Goal: Task Accomplishment & Management: Complete application form

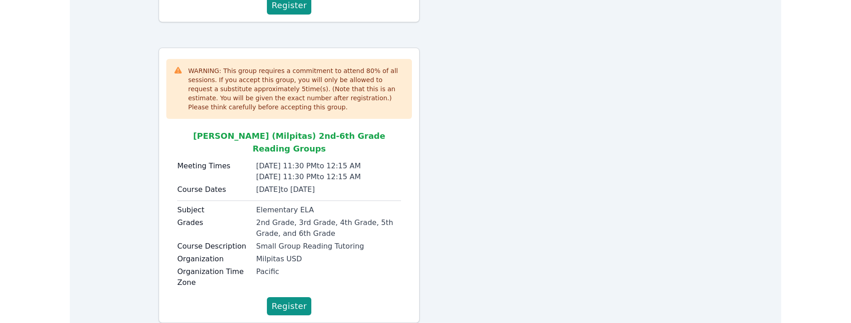
scroll to position [67, 0]
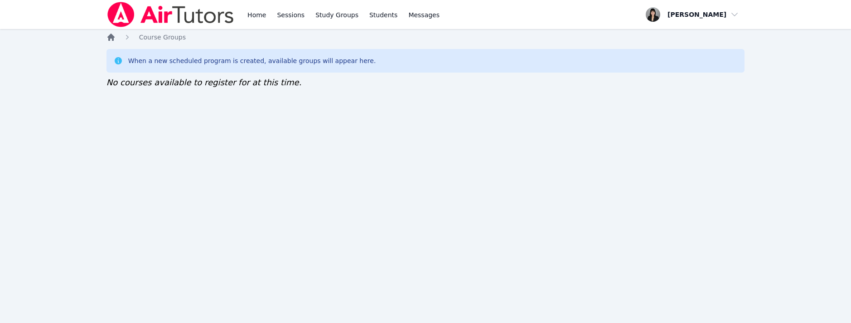
click at [113, 37] on icon "Breadcrumb" at bounding box center [110, 37] width 7 height 7
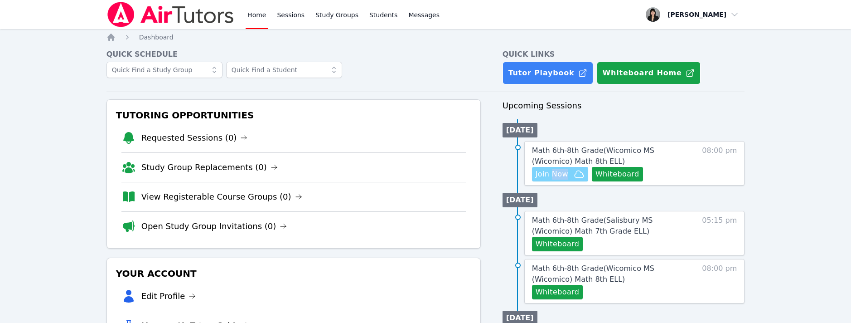
click at [550, 170] on span "Join Now" at bounding box center [552, 174] width 33 height 11
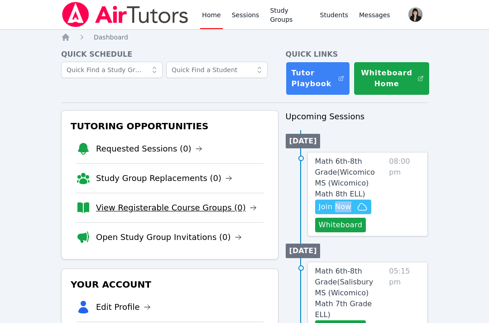
click at [172, 207] on link "View Registerable Course Groups (0)" at bounding box center [176, 207] width 161 height 13
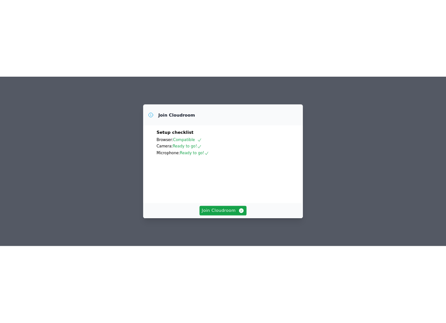
scroll to position [60, 0]
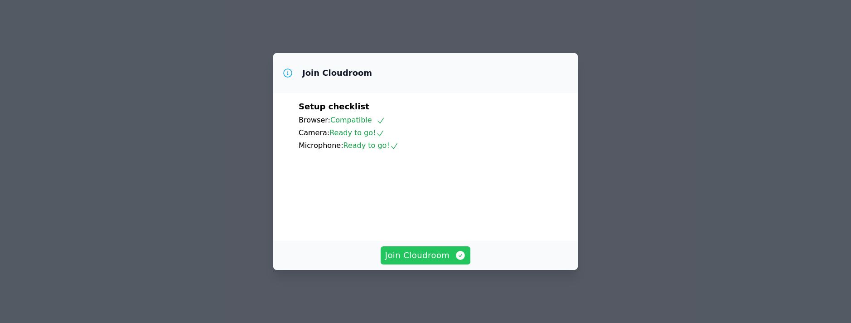
click at [407, 261] on span "Join Cloudroom" at bounding box center [425, 255] width 81 height 13
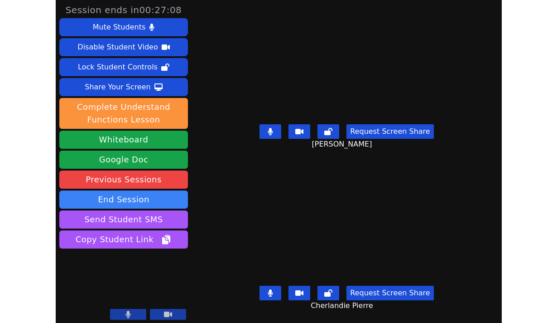
scroll to position [4, 0]
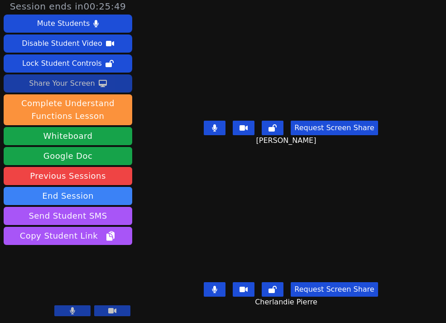
click at [75, 88] on div "Share Your Screen" at bounding box center [62, 83] width 66 height 15
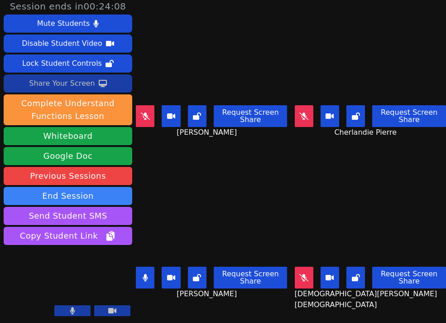
click at [90, 84] on div "Share Your Screen" at bounding box center [62, 83] width 66 height 15
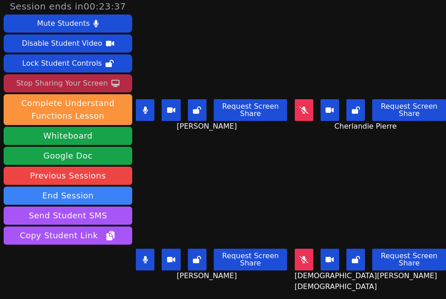
click at [104, 83] on button "Stop Sharing Your Screen" at bounding box center [68, 83] width 129 height 18
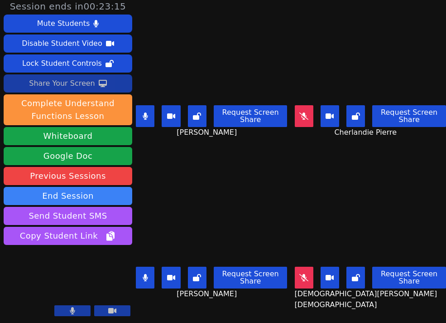
click at [70, 86] on div "Share Your Screen" at bounding box center [62, 83] width 66 height 15
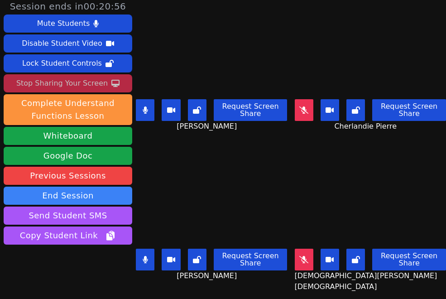
click at [141, 265] on button at bounding box center [145, 260] width 19 height 22
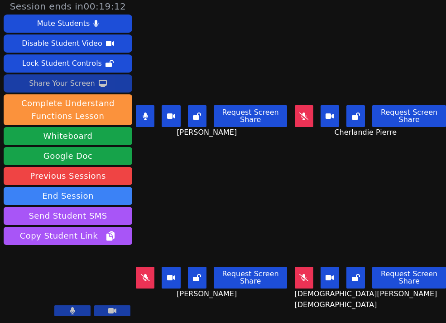
click at [87, 87] on div "Share Your Screen" at bounding box center [62, 83] width 66 height 15
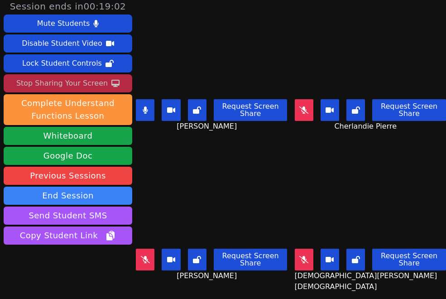
click at [147, 116] on button at bounding box center [145, 110] width 19 height 22
click at [306, 110] on icon at bounding box center [304, 110] width 9 height 7
click at [307, 107] on icon at bounding box center [303, 110] width 5 height 7
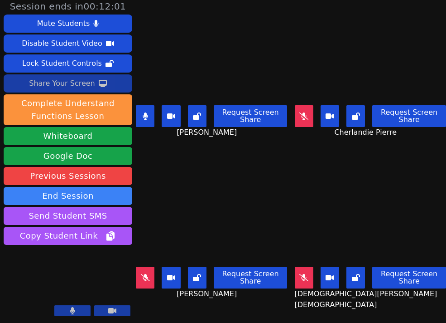
click at [148, 118] on icon at bounding box center [145, 115] width 5 height 7
click at [305, 281] on icon at bounding box center [304, 277] width 9 height 7
click at [73, 85] on div "Share Your Screen" at bounding box center [62, 83] width 66 height 15
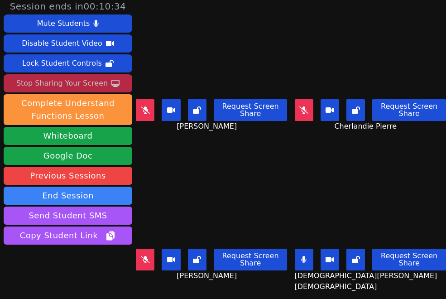
click at [54, 83] on div "Stop Sharing Your Screen" at bounding box center [62, 83] width 92 height 15
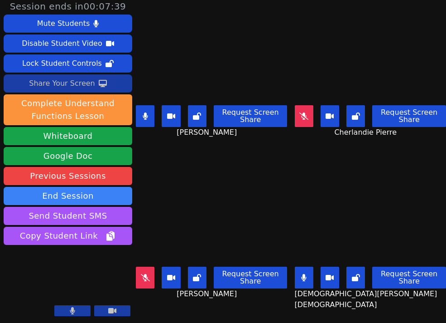
click at [54, 87] on div "Share Your Screen" at bounding box center [62, 83] width 66 height 15
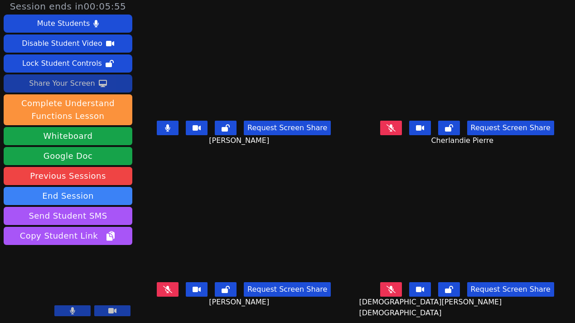
click at [170, 127] on icon at bounding box center [167, 127] width 5 height 7
click at [172, 286] on icon at bounding box center [167, 289] width 9 height 7
click at [52, 82] on div "Share Your Screen" at bounding box center [62, 83] width 66 height 15
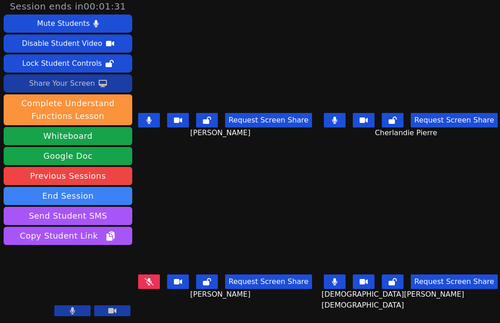
click at [99, 84] on icon at bounding box center [103, 83] width 8 height 7
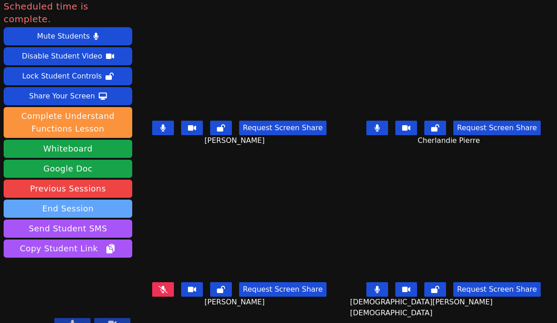
click at [73, 199] on button "End Session" at bounding box center [68, 208] width 129 height 18
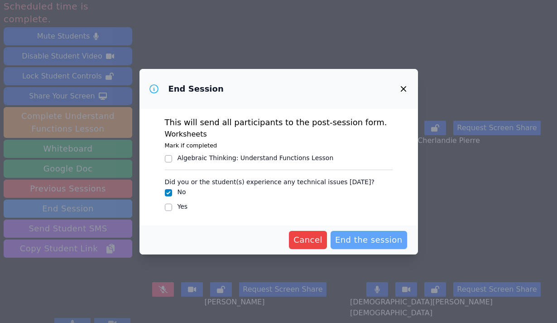
click at [380, 237] on span "End the session" at bounding box center [369, 239] width 68 height 13
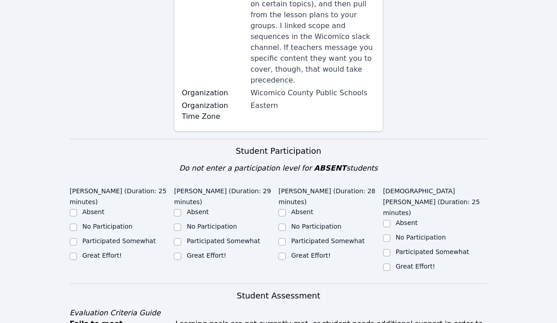
scroll to position [242, 0]
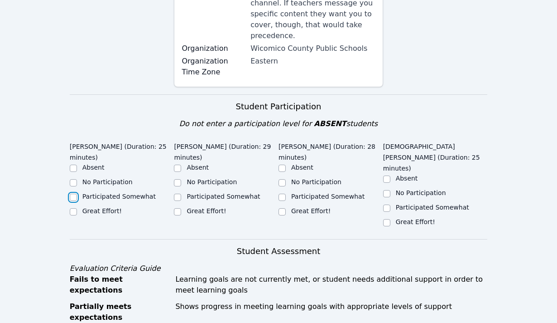
click at [73, 194] on input "Participated Somewhat" at bounding box center [73, 197] width 7 height 7
checkbox input "true"
click at [179, 208] on input "Great Effort!" at bounding box center [177, 211] width 7 height 7
checkbox input "true"
click at [389, 219] on input "Great Effort!" at bounding box center [386, 222] width 7 height 7
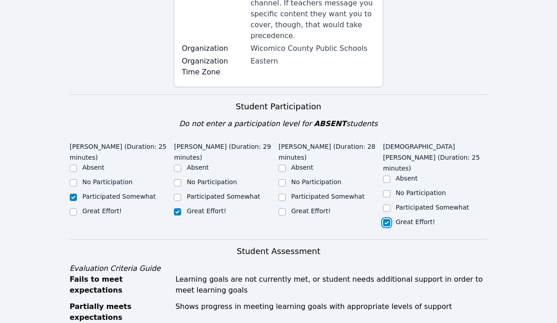
checkbox input "true"
click at [283, 208] on input "Great Effort!" at bounding box center [282, 211] width 7 height 7
checkbox input "true"
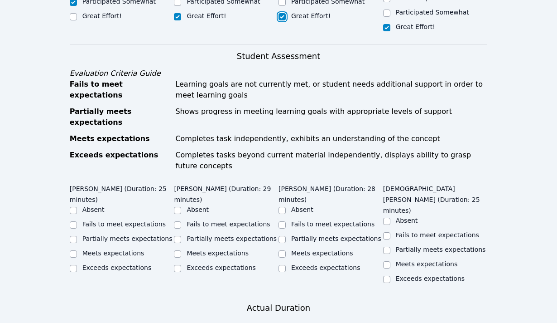
scroll to position [438, 0]
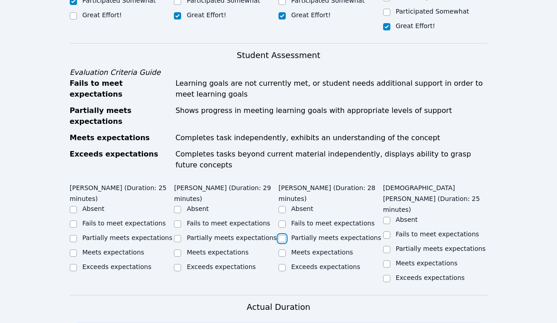
click at [283, 235] on input "Partially meets expectations" at bounding box center [282, 238] width 7 height 7
checkbox input "true"
click at [386, 246] on input "Partially meets expectations" at bounding box center [386, 249] width 7 height 7
checkbox input "true"
click at [174, 235] on input "Partially meets expectations" at bounding box center [177, 238] width 7 height 7
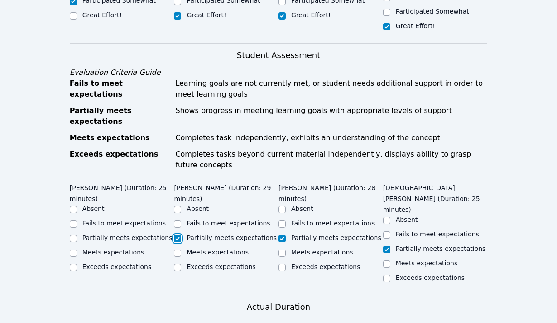
checkbox input "true"
click at [73, 235] on input "Partially meets expectations" at bounding box center [73, 238] width 7 height 7
checkbox input "true"
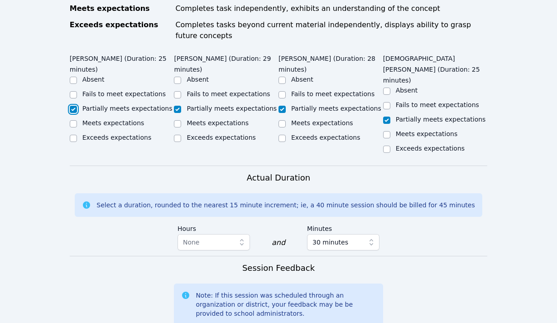
scroll to position [600, 0]
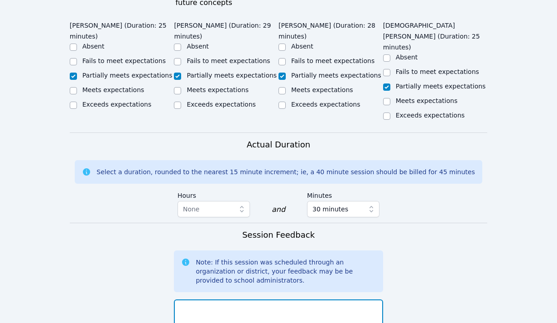
click at [212, 299] on textarea at bounding box center [278, 323] width 209 height 49
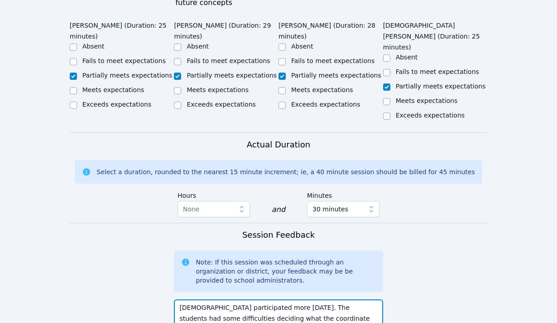
click at [290, 299] on textarea "Christian participated more today. The students had some difficulties deciding …" at bounding box center [278, 323] width 209 height 49
click at [309, 299] on textarea "Christian participated more today. The students had some difficulties deciding …" at bounding box center [278, 323] width 209 height 49
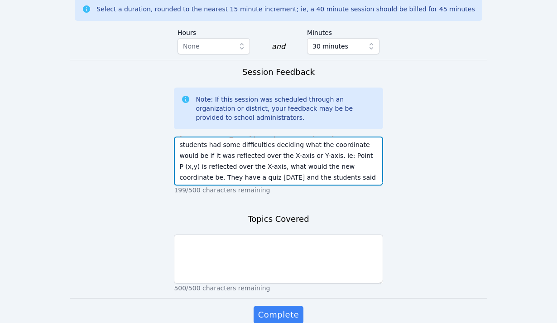
scroll to position [764, 0]
drag, startPoint x: 264, startPoint y: 110, endPoint x: 299, endPoint y: 121, distance: 36.7
click at [299, 136] on textarea "Christian participated more today. The students had some difficulties deciding …" at bounding box center [278, 160] width 209 height 49
type textarea "Christian participated more today. The students had some difficulties deciding …"
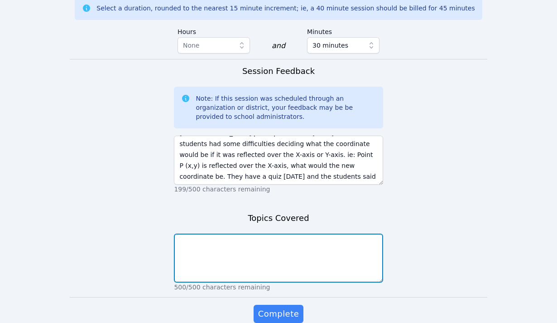
click at [311, 233] on textarea at bounding box center [278, 257] width 209 height 49
type textarea "Review of transformations"
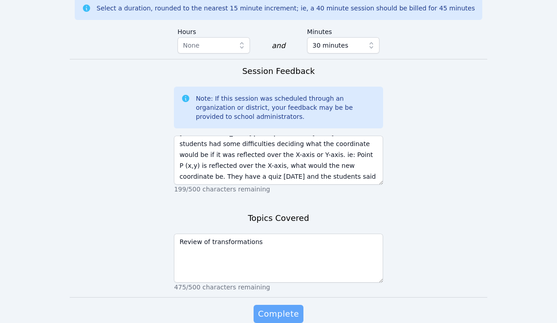
click at [286, 307] on span "Complete" at bounding box center [278, 313] width 41 height 13
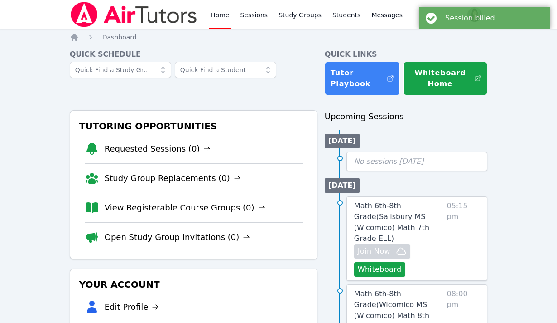
click at [201, 206] on link "View Registerable Course Groups (0)" at bounding box center [185, 207] width 161 height 13
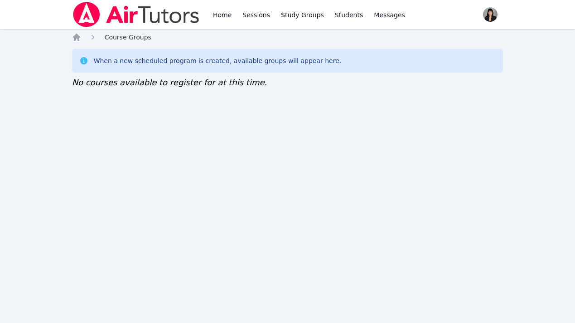
click at [125, 38] on span "Course Groups" at bounding box center [128, 37] width 47 height 7
click at [77, 39] on icon "Breadcrumb" at bounding box center [76, 37] width 7 height 7
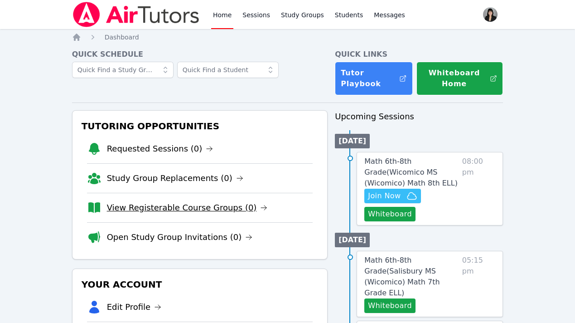
click at [208, 212] on link "View Registerable Course Groups (0)" at bounding box center [187, 207] width 161 height 13
